Goal: Task Accomplishment & Management: Manage account settings

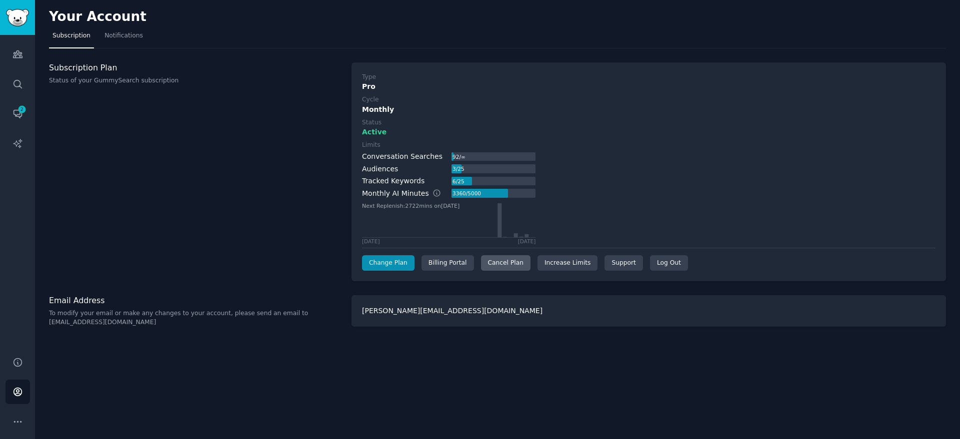
click at [497, 262] on div "Cancel Plan" at bounding box center [505, 263] width 49 height 16
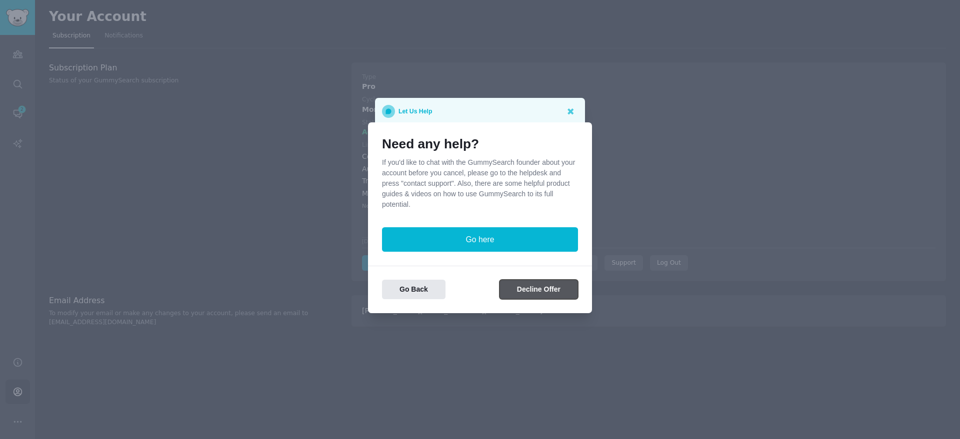
click at [511, 290] on button "Decline Offer" at bounding box center [538, 289] width 78 height 19
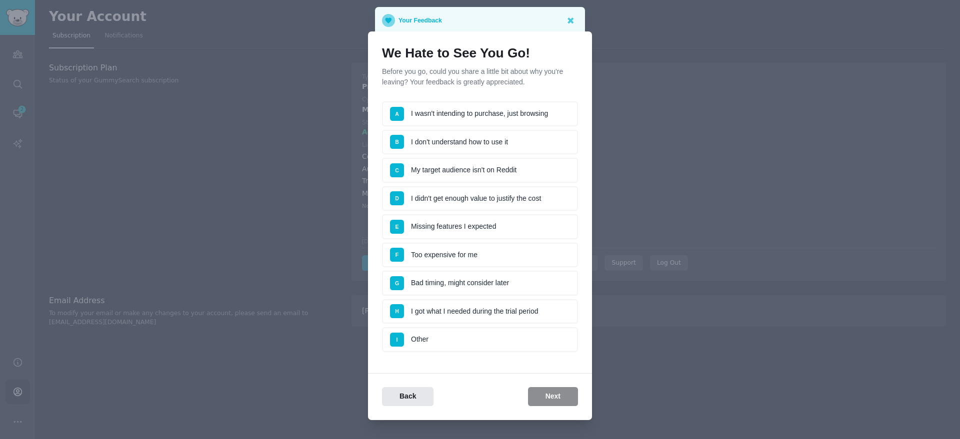
click at [443, 282] on li "G Bad timing, might consider later" at bounding box center [480, 283] width 196 height 25
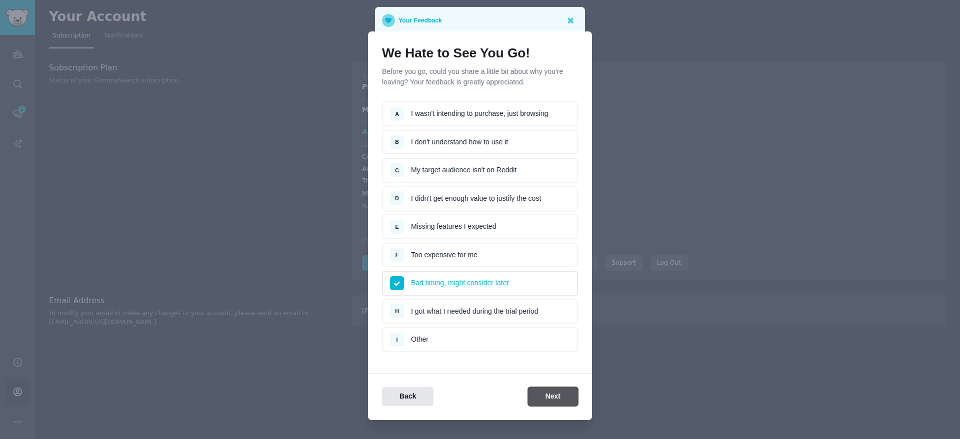
click at [551, 396] on button "Next" at bounding box center [553, 396] width 50 height 19
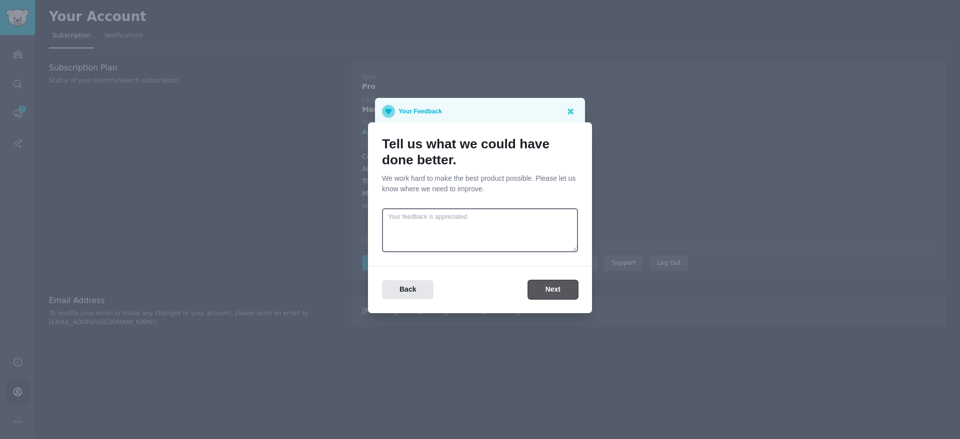
click at [540, 296] on button "Next" at bounding box center [553, 289] width 50 height 19
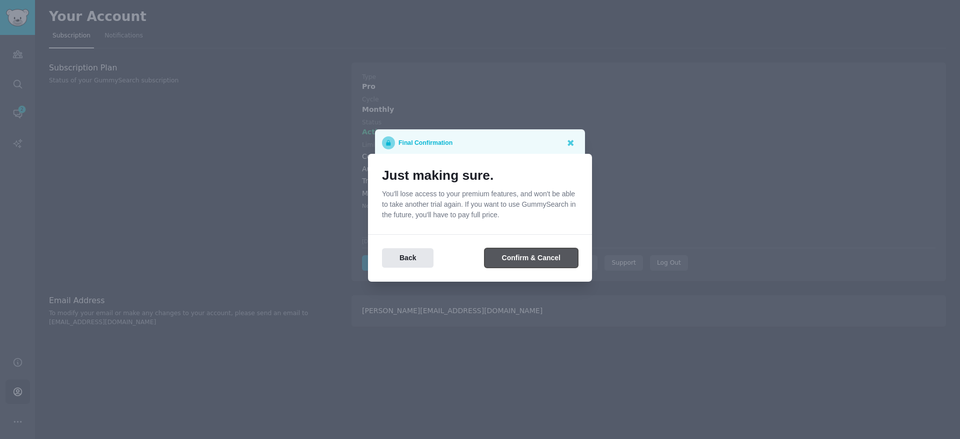
click at [515, 262] on button "Confirm & Cancel" at bounding box center [530, 257] width 93 height 19
